Goal: Task Accomplishment & Management: Manage account settings

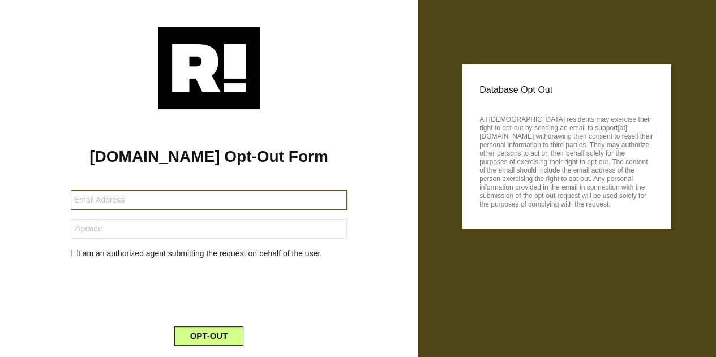
click at [227, 204] on input "text" at bounding box center [209, 200] width 276 height 20
click at [226, 203] on input "text" at bounding box center [209, 200] width 276 height 20
type input "searsjs@gmail.com"
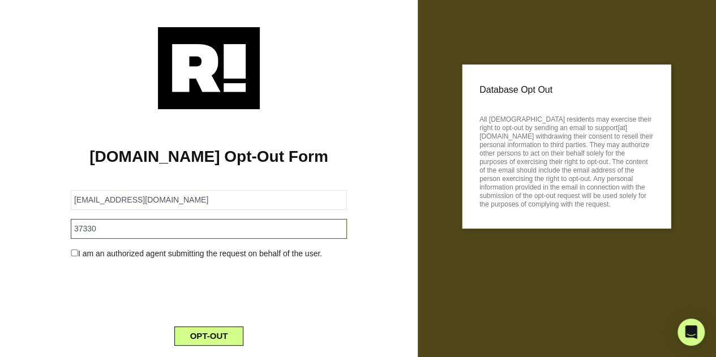
type input "37330"
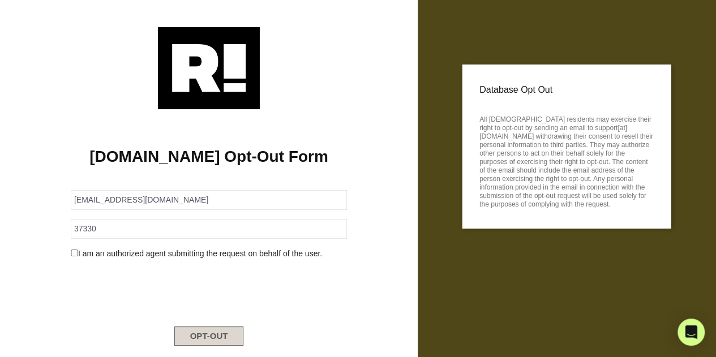
click at [208, 332] on button "OPT-OUT" at bounding box center [209, 336] width 70 height 19
